Goal: Task Accomplishment & Management: Complete application form

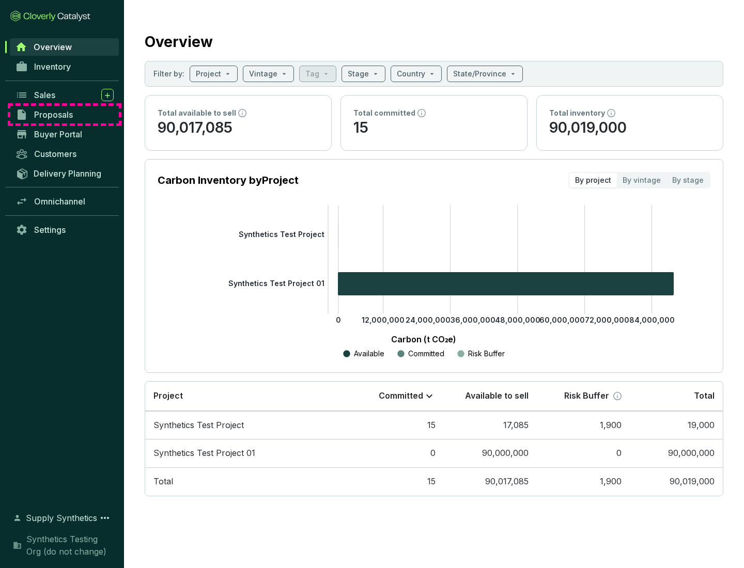
click at [65, 115] on span "Proposals" at bounding box center [53, 115] width 39 height 10
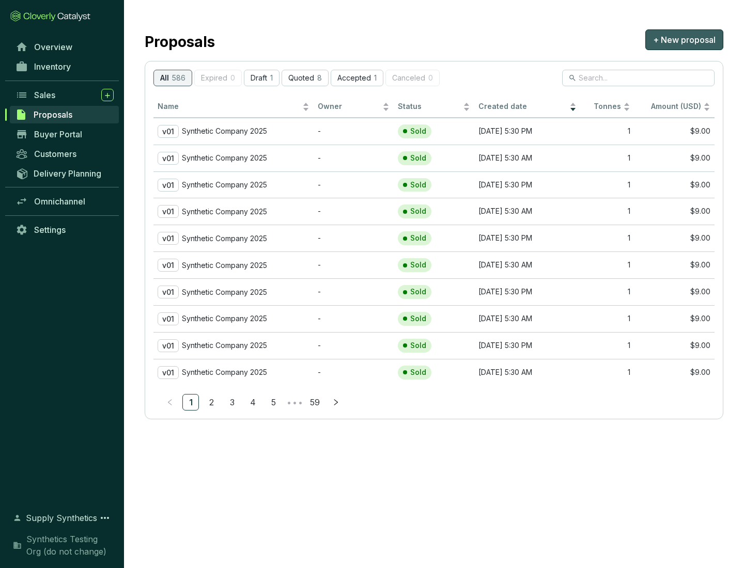
click at [684, 40] on span "+ New proposal" at bounding box center [684, 40] width 63 height 12
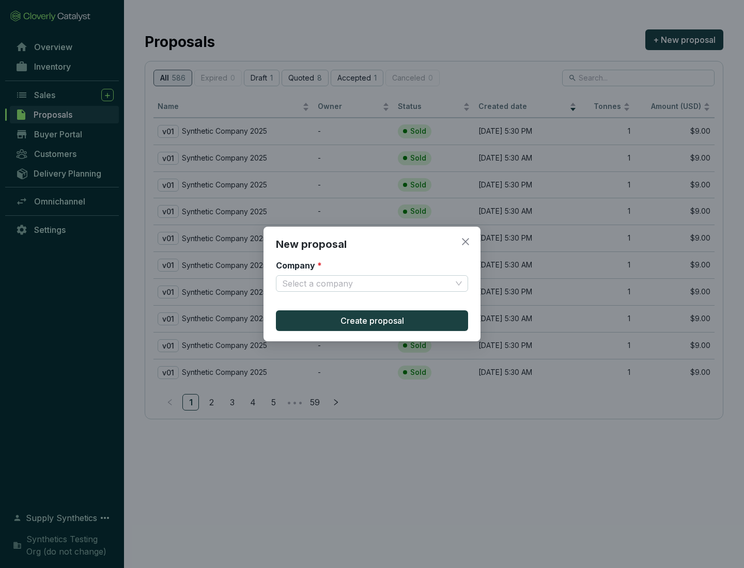
click at [367, 284] on input "Company *" at bounding box center [366, 283] width 169 height 15
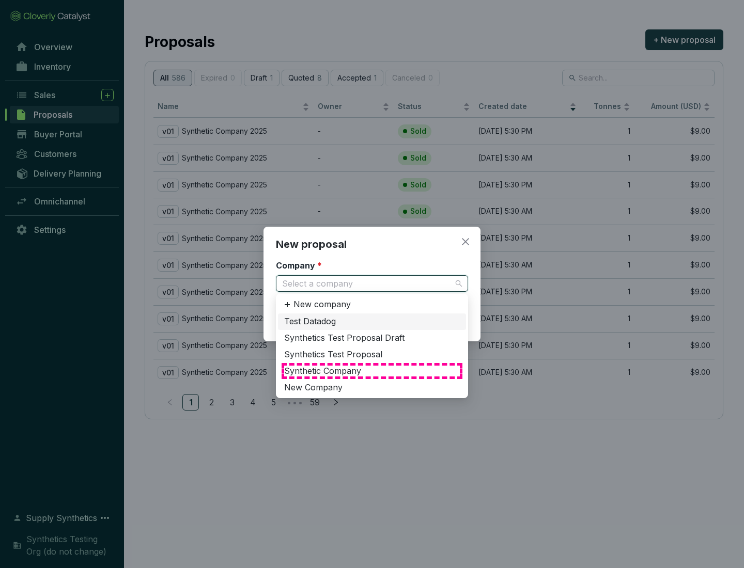
click at [372, 371] on div "Synthetic Company" at bounding box center [372, 371] width 176 height 11
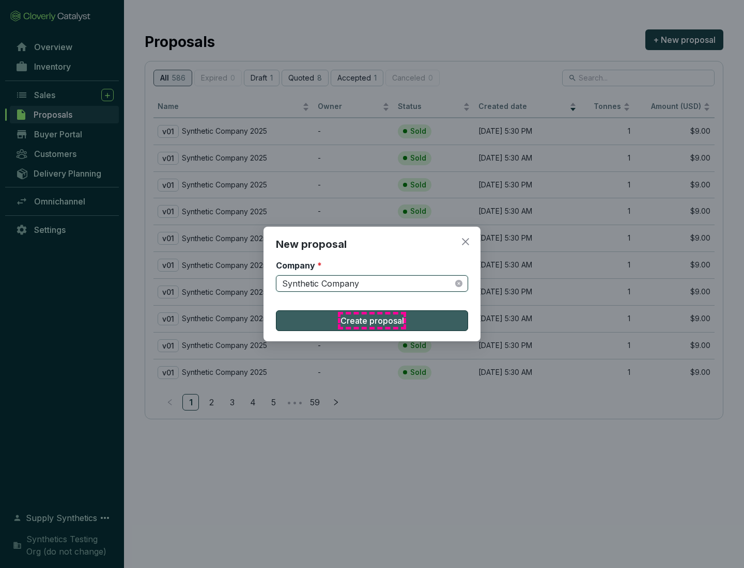
click at [372, 321] on span "Create proposal" at bounding box center [372, 321] width 64 height 12
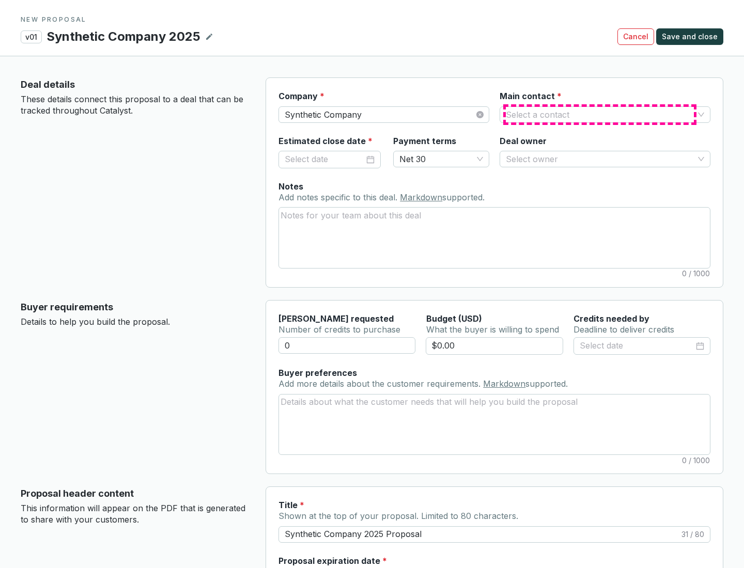
click at [600, 114] on input "Main contact *" at bounding box center [600, 114] width 188 height 15
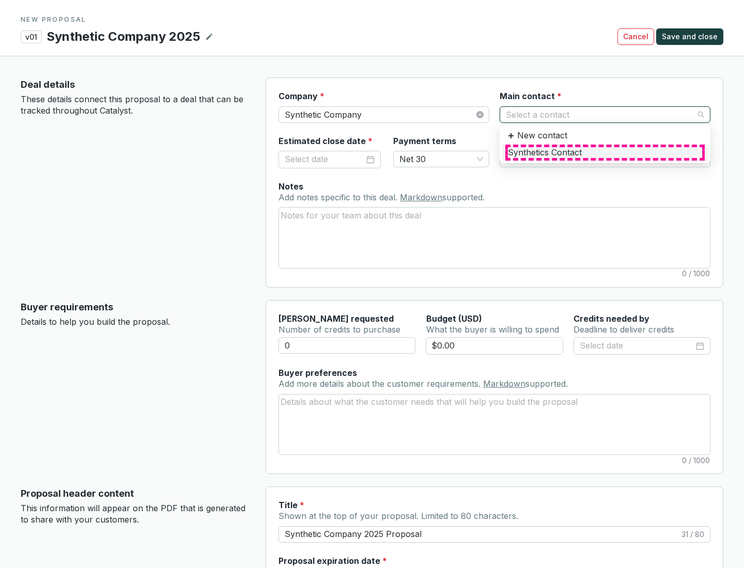
click at [604, 152] on div "Synthetics Contact" at bounding box center [605, 152] width 194 height 11
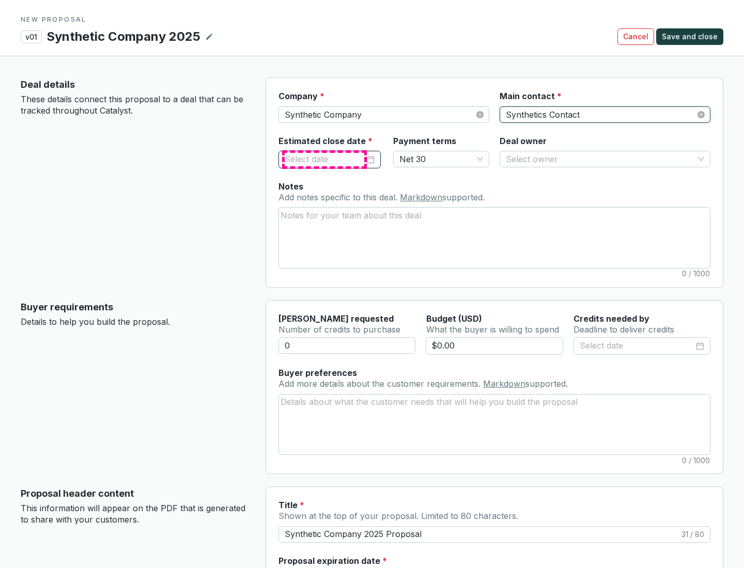
click at [324, 159] on input "Estimated close date *" at bounding box center [325, 159] width 80 height 13
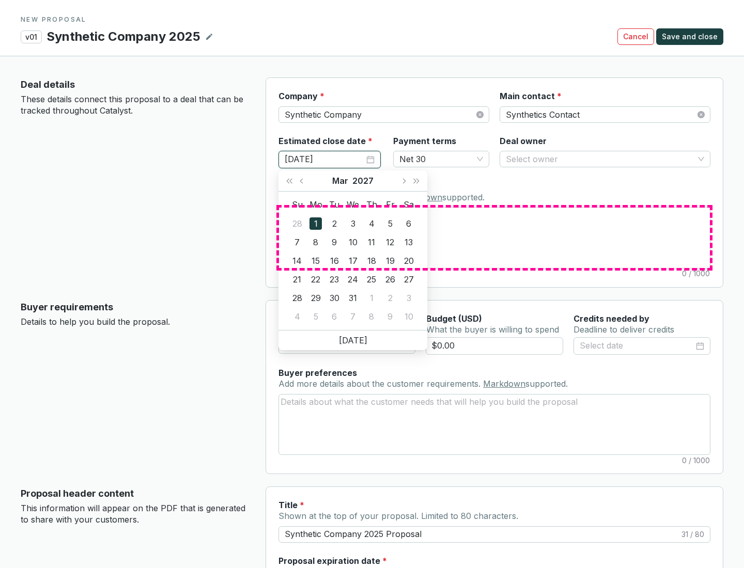
type input "[DATE]"
click at [494, 238] on textarea "Notes Add notes specific to this deal. Markdown supported." at bounding box center [494, 238] width 431 height 60
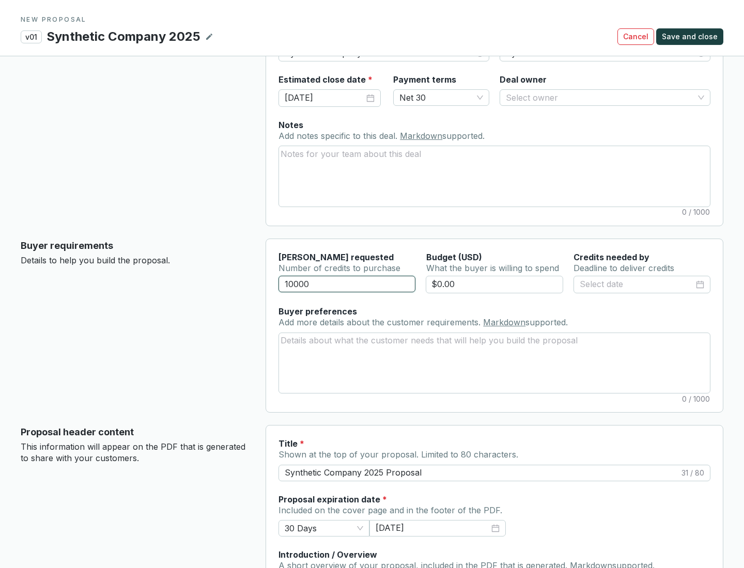
scroll to position [62, 0]
type input "10000"
type input "$0.00"
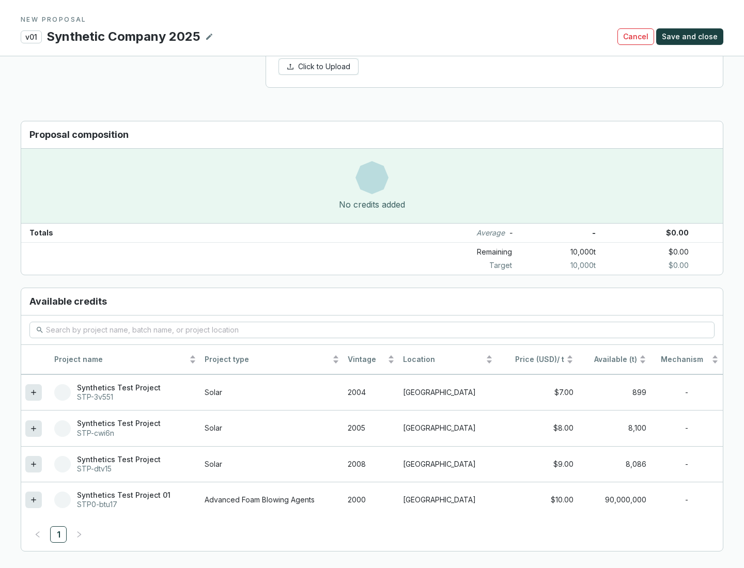
click at [34, 464] on icon at bounding box center [33, 464] width 5 height 5
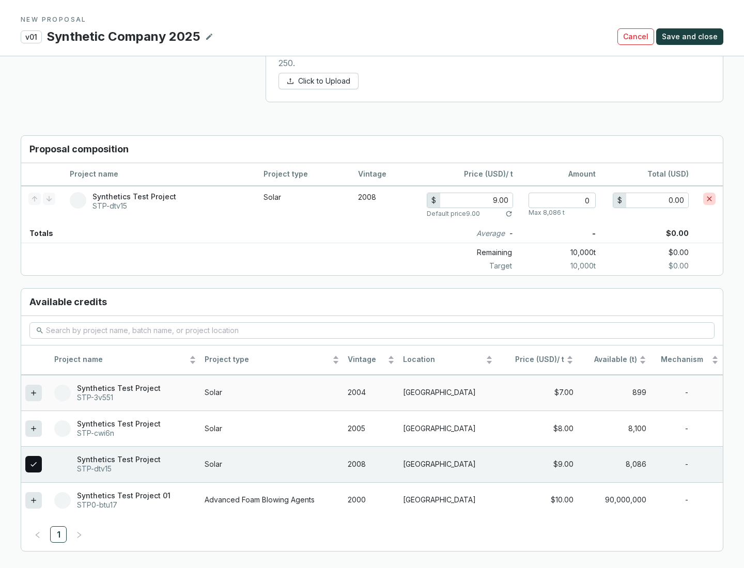
scroll to position [594, 0]
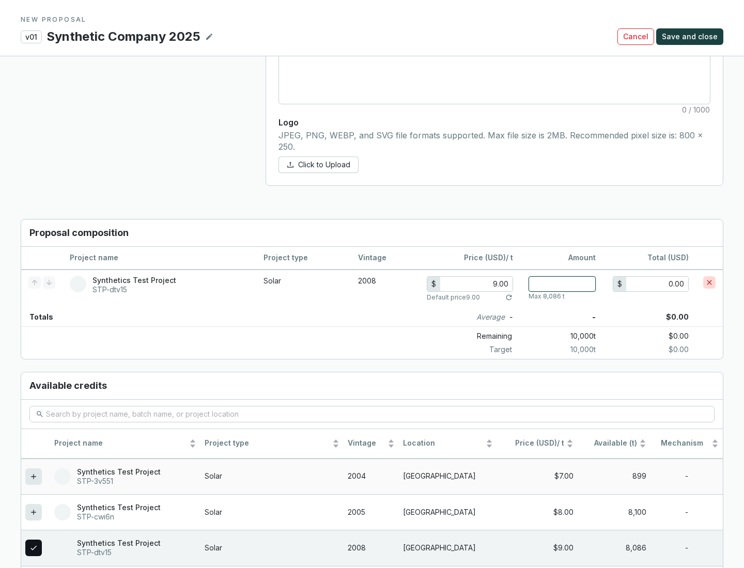
type input "1"
type input "9.00"
type input "1"
click at [691, 37] on span "Save and close" at bounding box center [690, 37] width 56 height 10
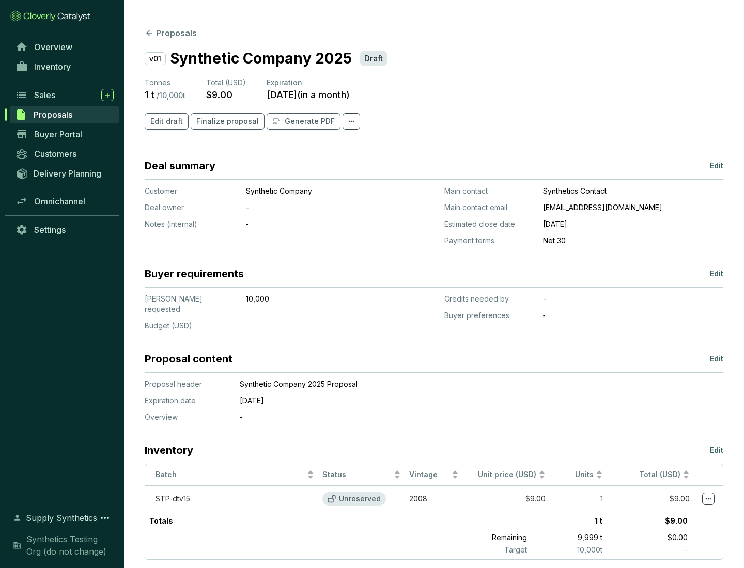
click at [224, 121] on span "Finalize proposal" at bounding box center [227, 121] width 63 height 10
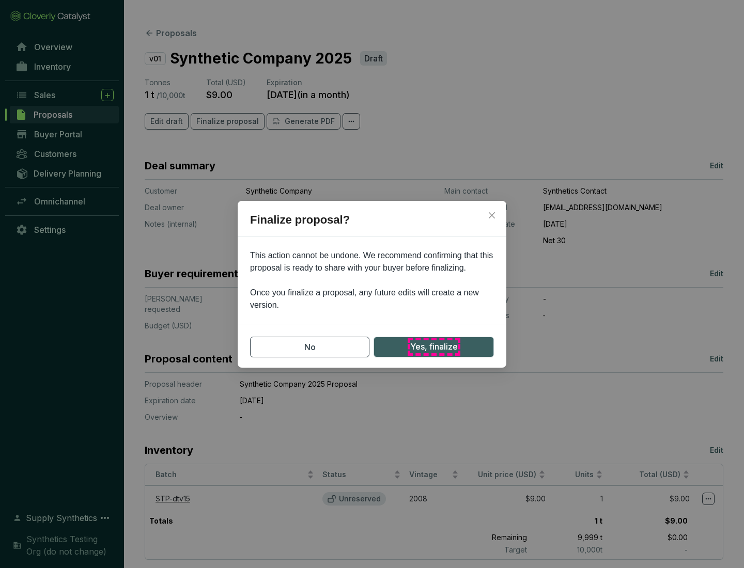
click at [433, 347] on span "Yes, finalize" at bounding box center [434, 346] width 48 height 13
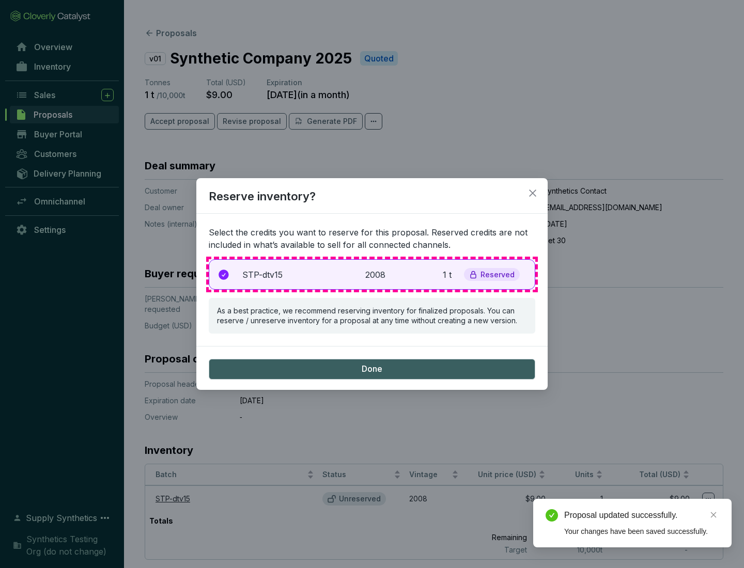
click at [372, 274] on p "2008" at bounding box center [376, 275] width 23 height 12
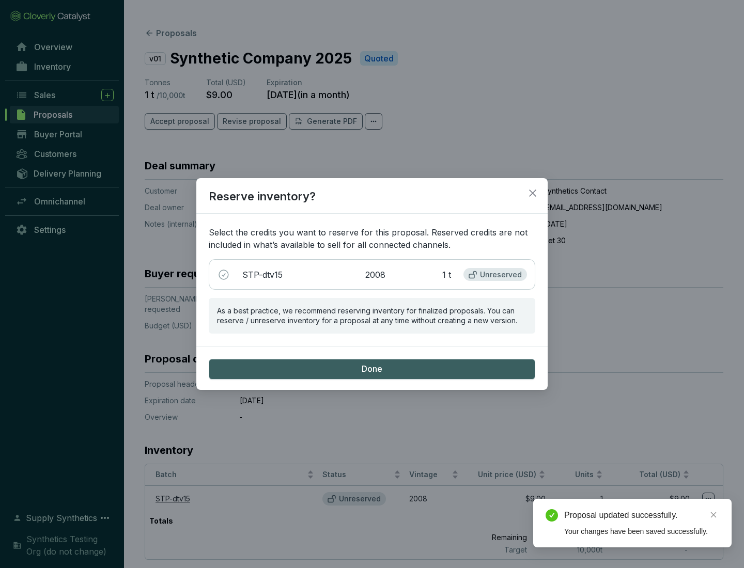
click at [372, 369] on span "Done" at bounding box center [372, 369] width 21 height 11
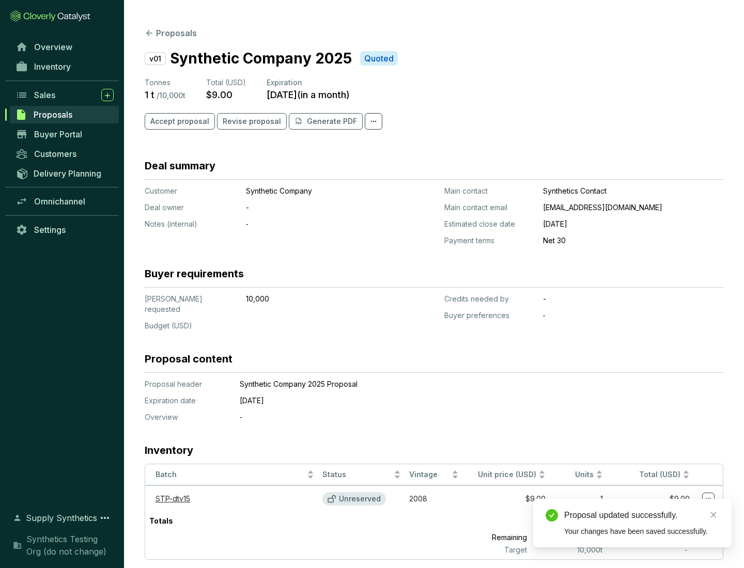
click at [642, 516] on div "Proposal updated successfully." at bounding box center [641, 515] width 155 height 12
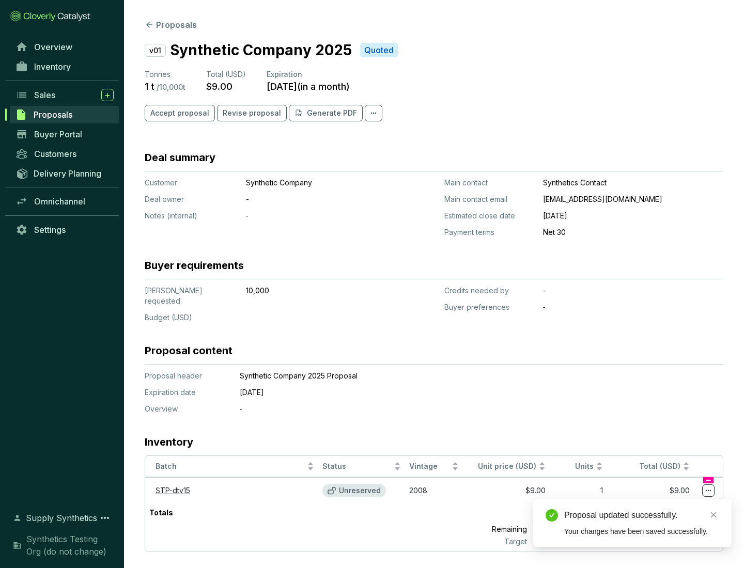
click at [708, 490] on icon at bounding box center [709, 491] width 6 height 2
click at [677, 504] on div "Proposal updated successfully. Your changes have been saved successfully." at bounding box center [632, 523] width 198 height 49
click at [642, 516] on div "Proposal updated successfully." at bounding box center [641, 515] width 155 height 12
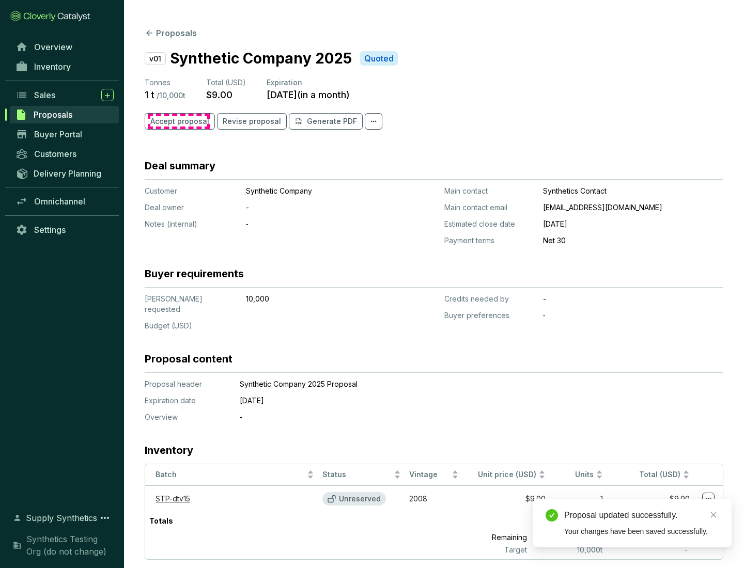
click at [178, 121] on span "Accept proposal" at bounding box center [179, 121] width 59 height 10
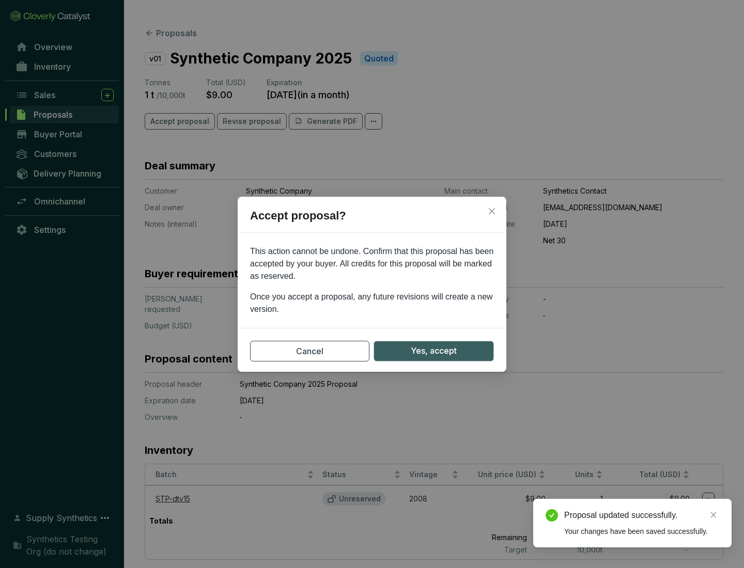
click at [433, 351] on span "Yes, accept" at bounding box center [434, 351] width 46 height 13
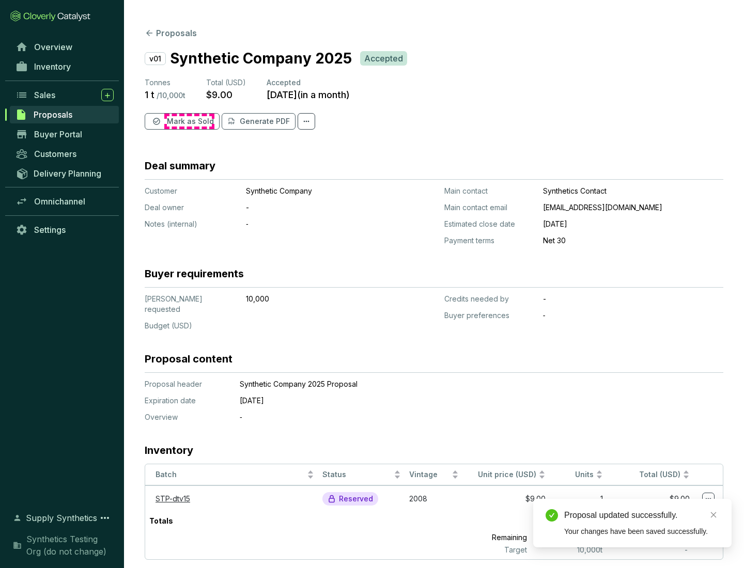
click at [189, 121] on span "Mark as Sold" at bounding box center [190, 121] width 47 height 10
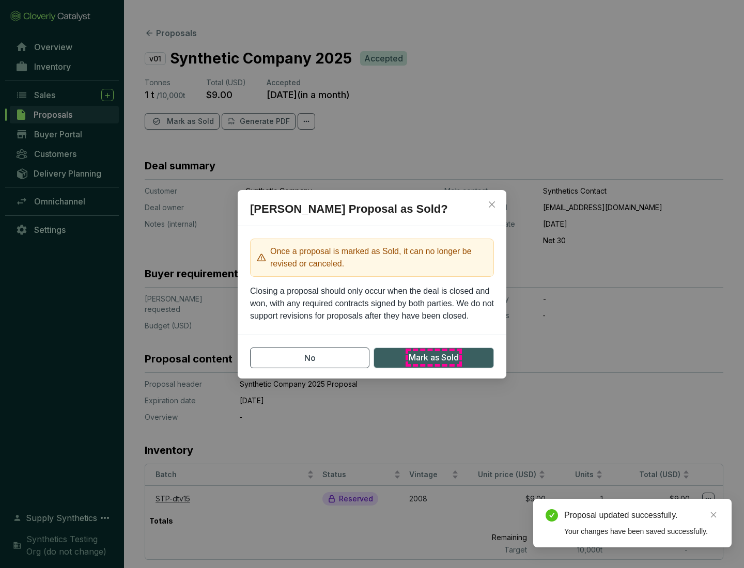
click at [433, 357] on span "Mark as Sold" at bounding box center [434, 357] width 50 height 13
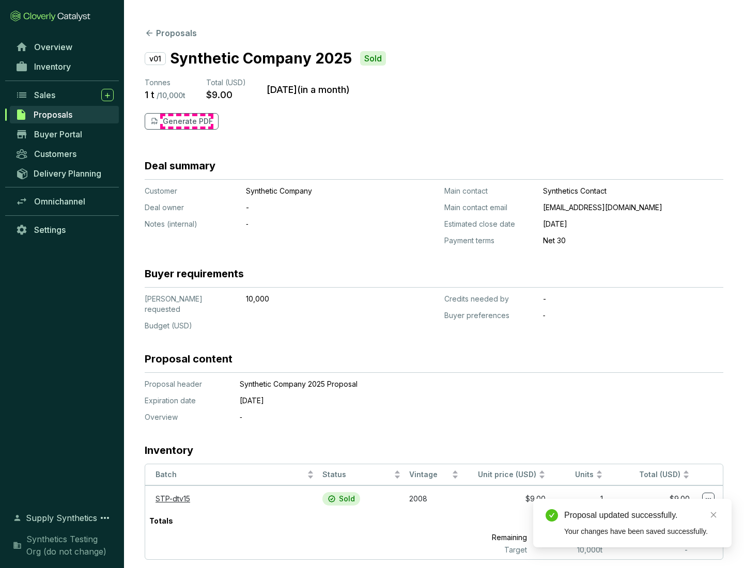
click at [186, 121] on p "Generate PDF" at bounding box center [188, 121] width 50 height 10
click at [642, 516] on div "Proposal updated successfully." at bounding box center [641, 515] width 155 height 12
